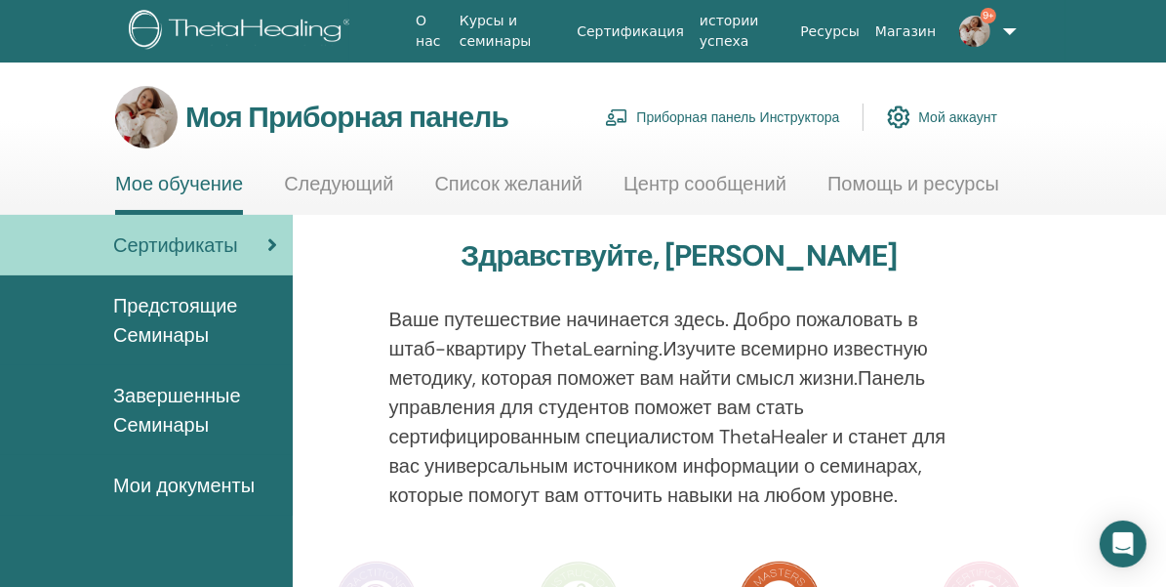
click at [730, 114] on ya-tr-span "Приборная панель Инструктора" at bounding box center [737, 117] width 203 height 18
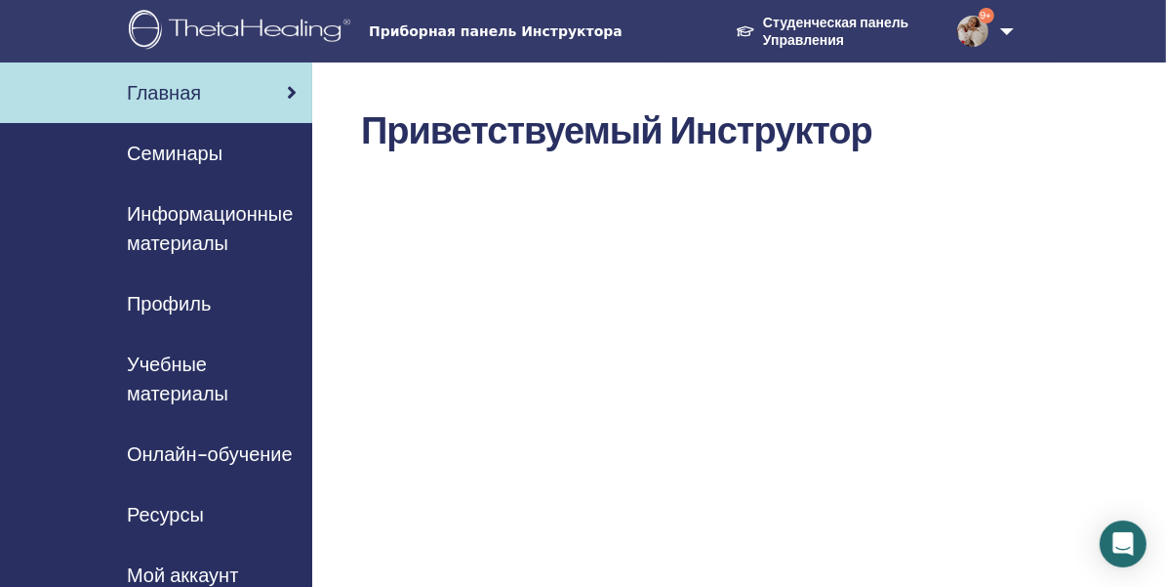
click at [195, 147] on ya-tr-span "Семинары" at bounding box center [175, 153] width 96 height 25
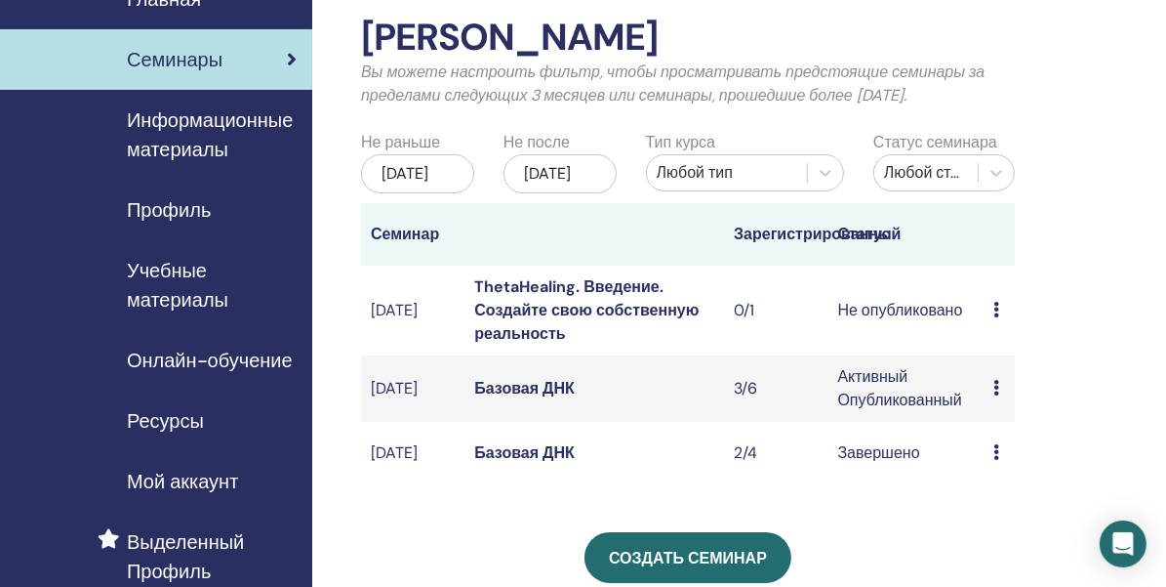
scroll to position [98, 0]
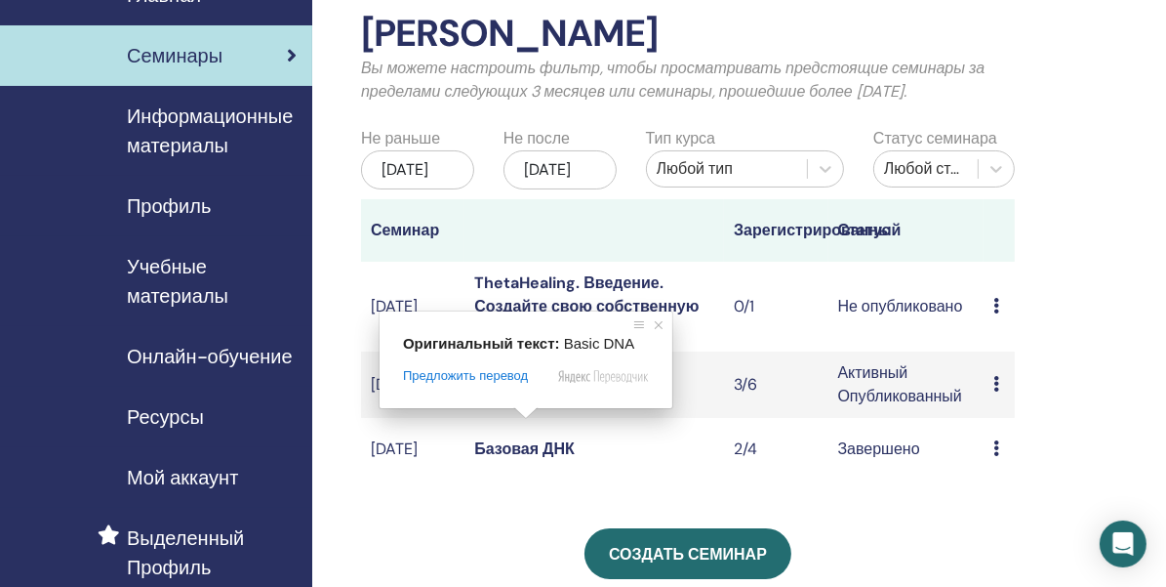
click at [546, 394] on ya-tr-span "Базовая ДНК" at bounding box center [524, 384] width 101 height 20
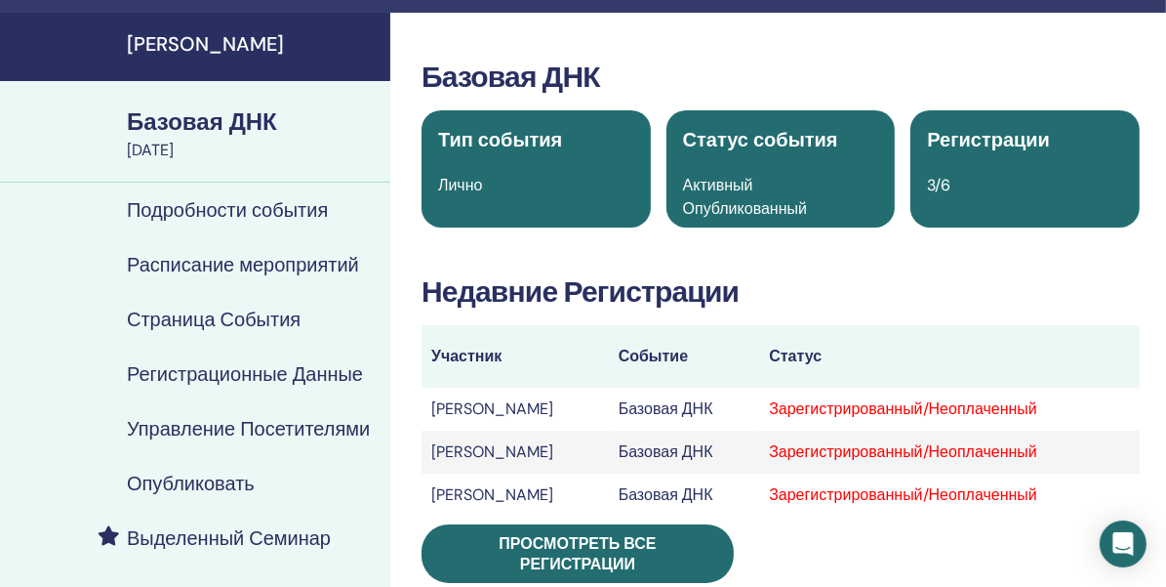
scroll to position [98, 0]
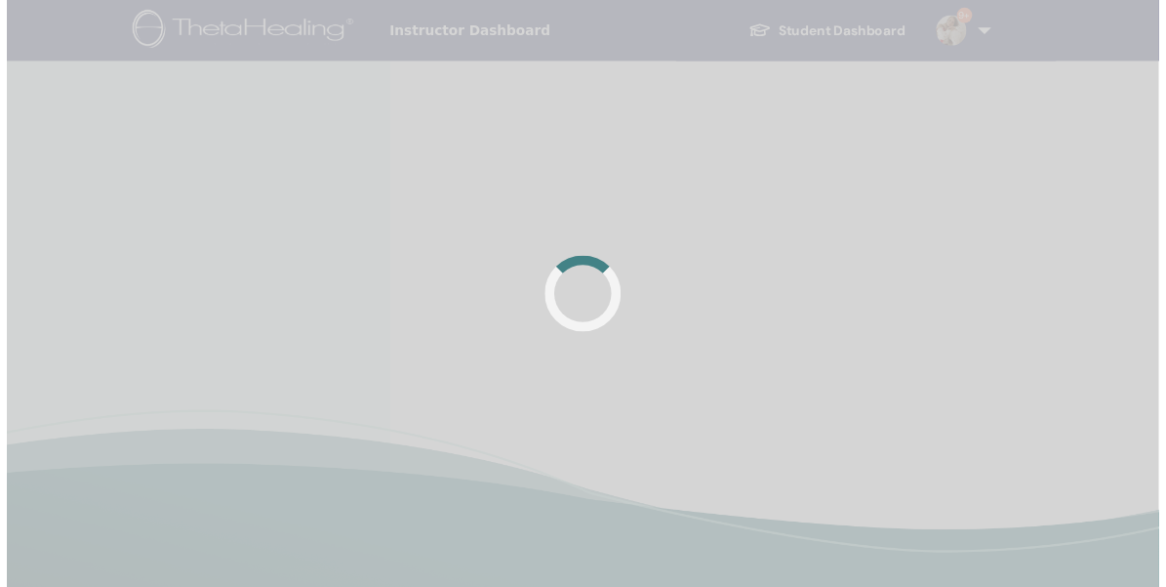
scroll to position [98, 0]
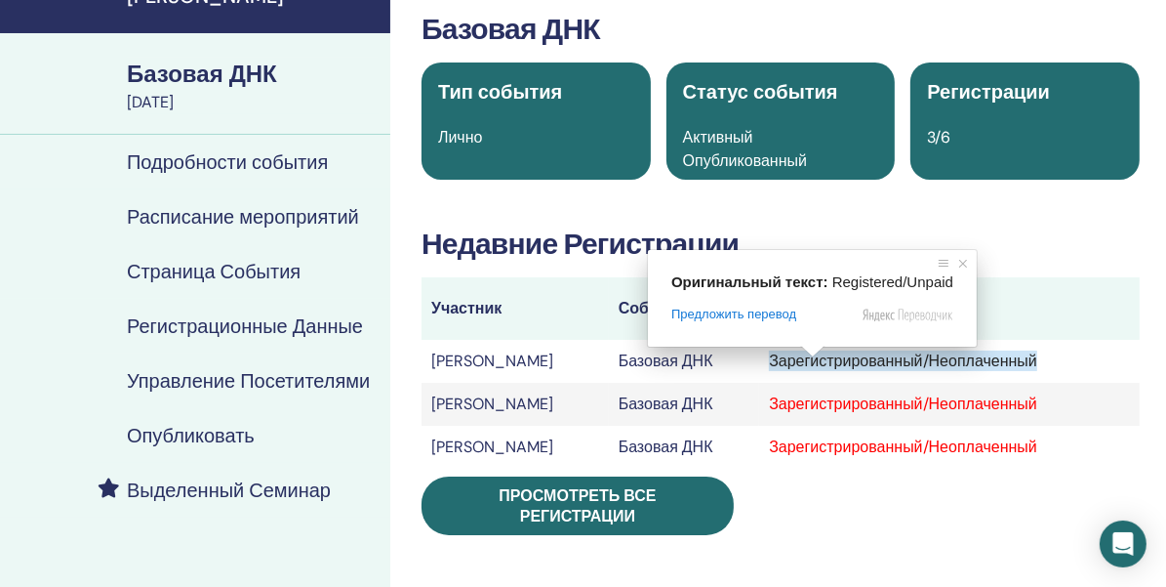
click at [1042, 292] on th "Статус" at bounding box center [949, 308] width 381 height 62
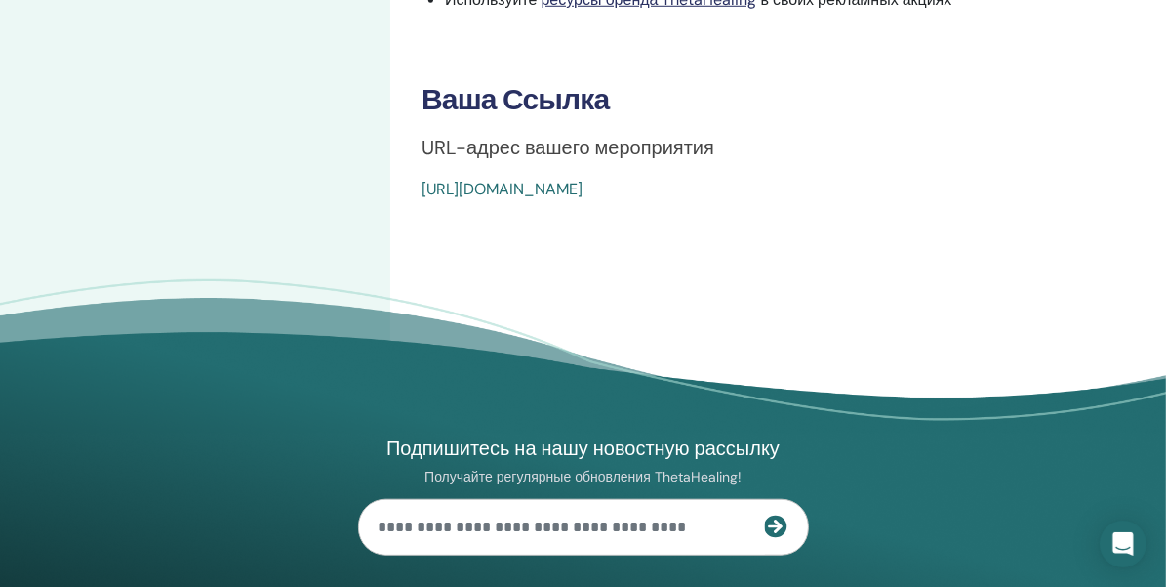
scroll to position [1366, 0]
